Goal: Use online tool/utility: Utilize a website feature to perform a specific function

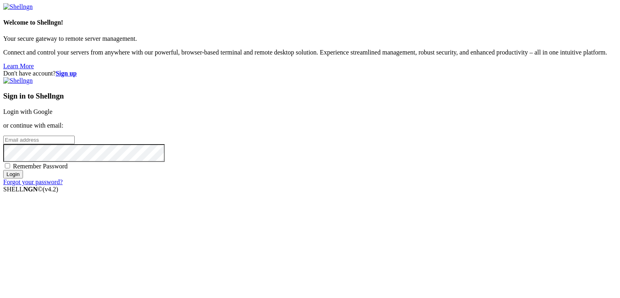
click at [52, 108] on link "Login with Google" at bounding box center [27, 111] width 49 height 7
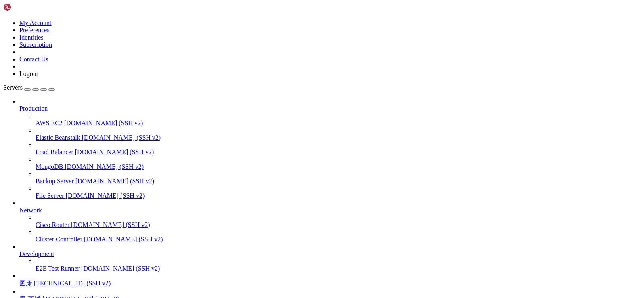
scroll to position [71, 0]
click at [68, 296] on span "[TECHNICAL_ID] (SSH v2)" at bounding box center [80, 299] width 77 height 7
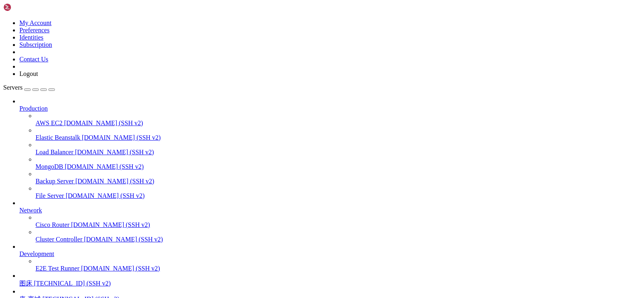
drag, startPoint x: 66, startPoint y: 663, endPoint x: 199, endPoint y: 661, distance: 132.9
